Goal: Task Accomplishment & Management: Complete application form

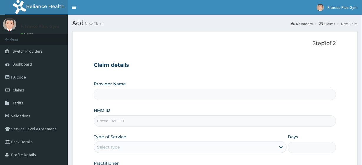
click at [137, 123] on input "HMO ID" at bounding box center [215, 120] width 242 height 11
type input "Fitness plus Gym"
type input "1"
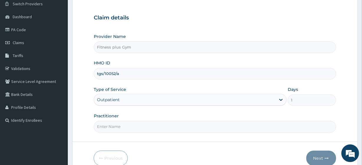
scroll to position [76, 0]
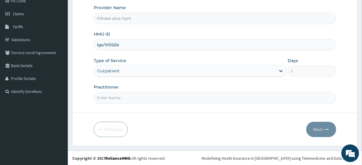
type input "tgs/10052/a"
click at [157, 95] on input "Practitioner" at bounding box center [215, 97] width 242 height 11
type input "fitnessplus"
click at [320, 128] on button "Next" at bounding box center [321, 129] width 30 height 15
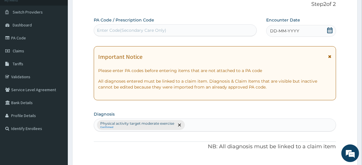
scroll to position [0, 0]
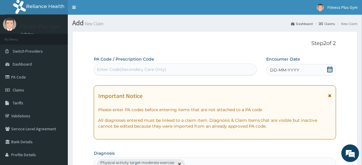
click at [179, 67] on div "Enter Code(Secondary Care Only)" at bounding box center [175, 69] width 162 height 9
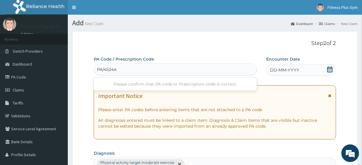
type input "PA/452448"
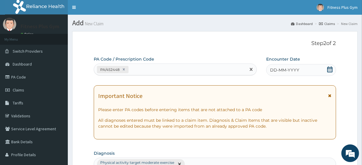
scroll to position [26, 0]
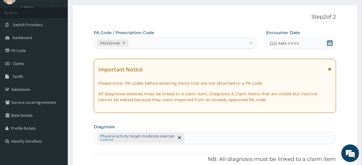
click at [330, 44] on icon at bounding box center [330, 43] width 6 height 6
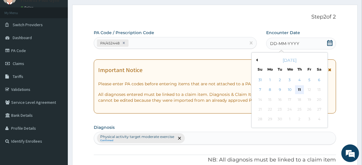
click at [300, 89] on div "11" at bounding box center [299, 90] width 9 height 9
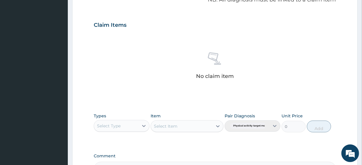
scroll to position [241, 0]
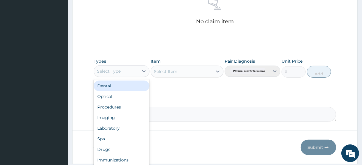
click at [135, 71] on div "Select Type" at bounding box center [116, 71] width 44 height 9
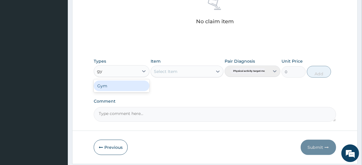
type input "gym"
click at [116, 82] on div "Gym" at bounding box center [122, 86] width 56 height 11
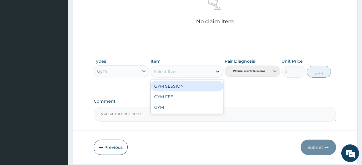
click at [215, 71] on icon at bounding box center [218, 72] width 6 height 6
click at [200, 89] on div "GYM SESSION" at bounding box center [186, 86] width 72 height 11
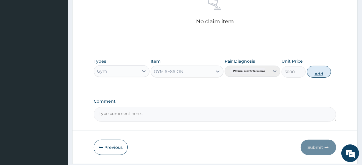
click at [316, 73] on button "Add" at bounding box center [319, 72] width 24 height 12
type input "0"
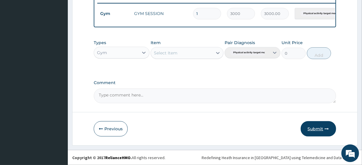
click at [322, 129] on button "Submit" at bounding box center [317, 128] width 35 height 15
